Goal: Task Accomplishment & Management: Use online tool/utility

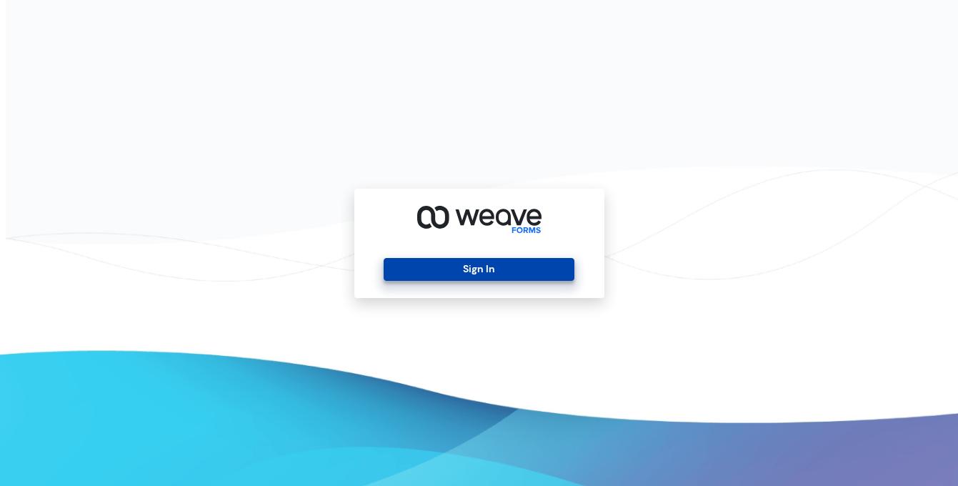
click at [517, 260] on button "Sign In" at bounding box center [479, 269] width 191 height 23
